Goal: Navigation & Orientation: Find specific page/section

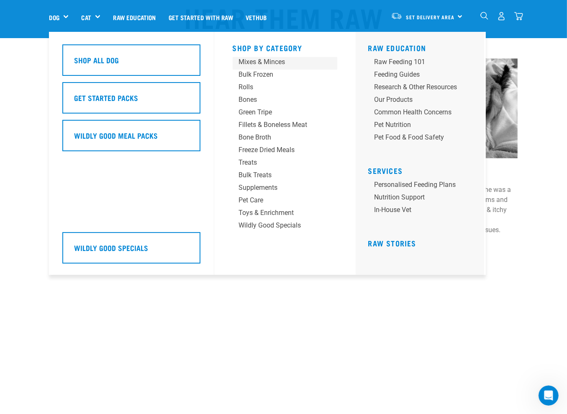
click at [266, 63] on div "Mixes & Minces" at bounding box center [278, 62] width 78 height 10
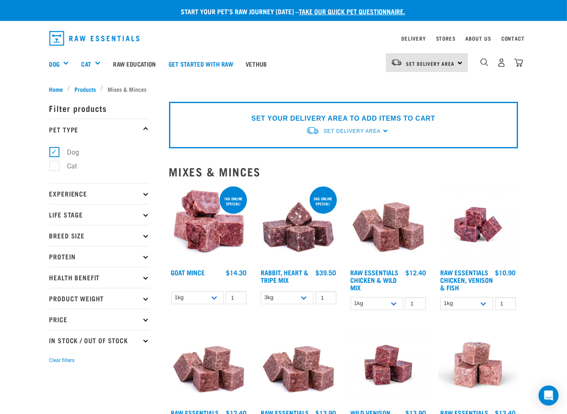
click at [306, 235] on img at bounding box center [299, 225] width 80 height 80
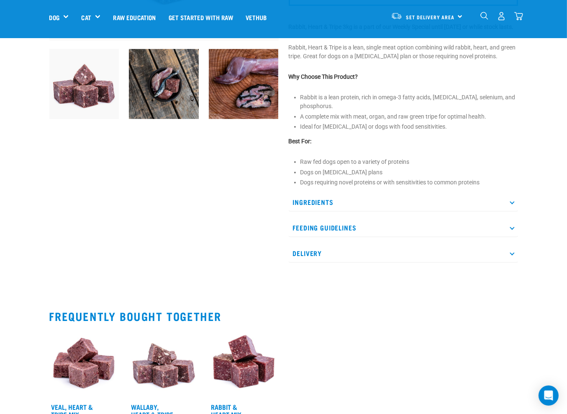
scroll to position [251, 0]
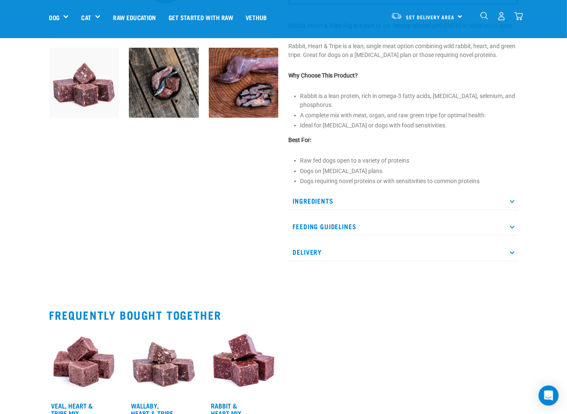
click at [330, 233] on p "Feeding Guidelines" at bounding box center [403, 226] width 229 height 19
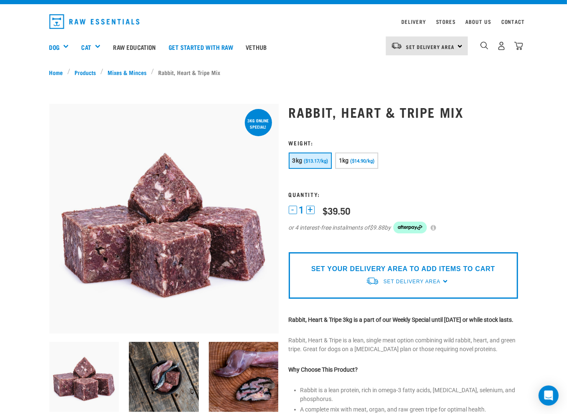
scroll to position [0, 0]
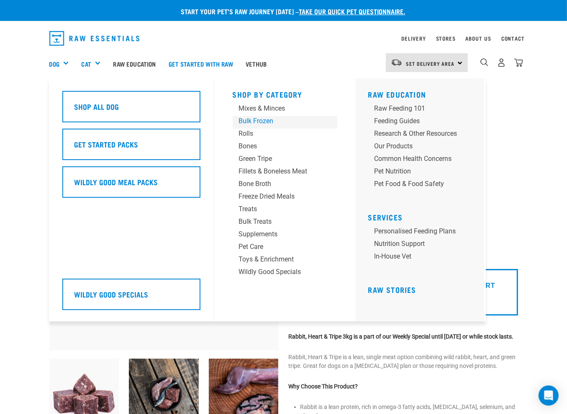
click at [252, 121] on div "Bulk Frozen" at bounding box center [278, 121] width 78 height 10
